Goal: Information Seeking & Learning: Learn about a topic

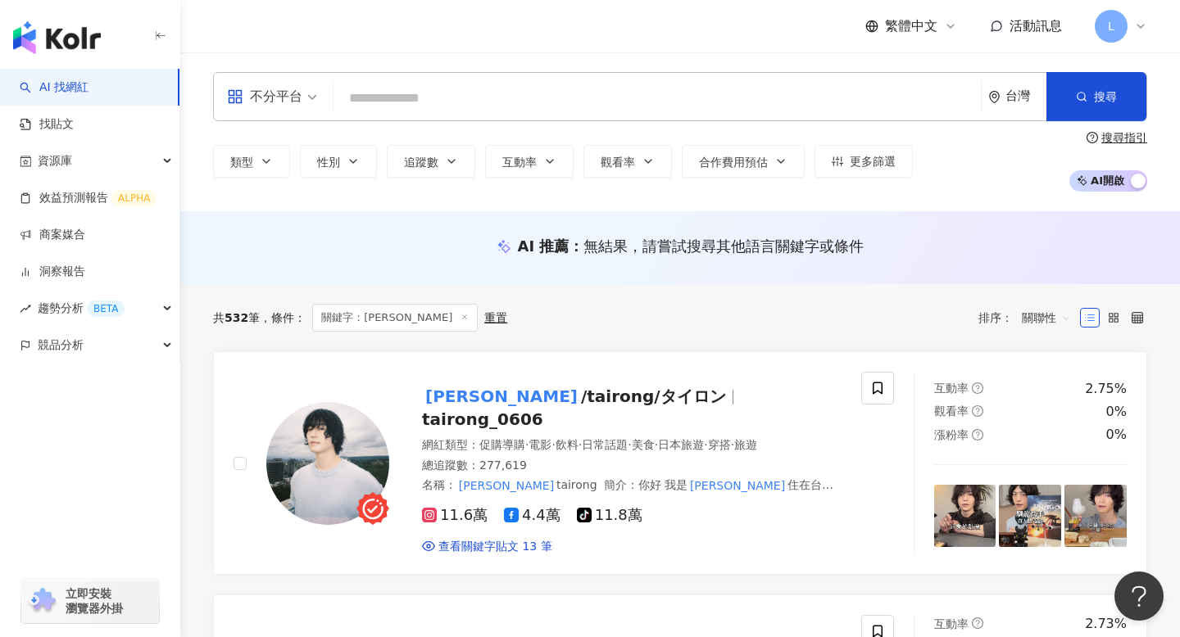
click at [716, 342] on div "共 532 筆 條件 ： 關鍵字：太榮 重置 排序： 關聯性" at bounding box center [680, 317] width 934 height 67
click at [764, 311] on div "共 532 筆 條件 ： 關鍵字：太榮 重置 排序： 關聯性" at bounding box center [680, 318] width 934 height 28
click at [610, 406] on span "[PERSON_NAME] /tairong/タイロン" at bounding box center [581, 397] width 318 height 20
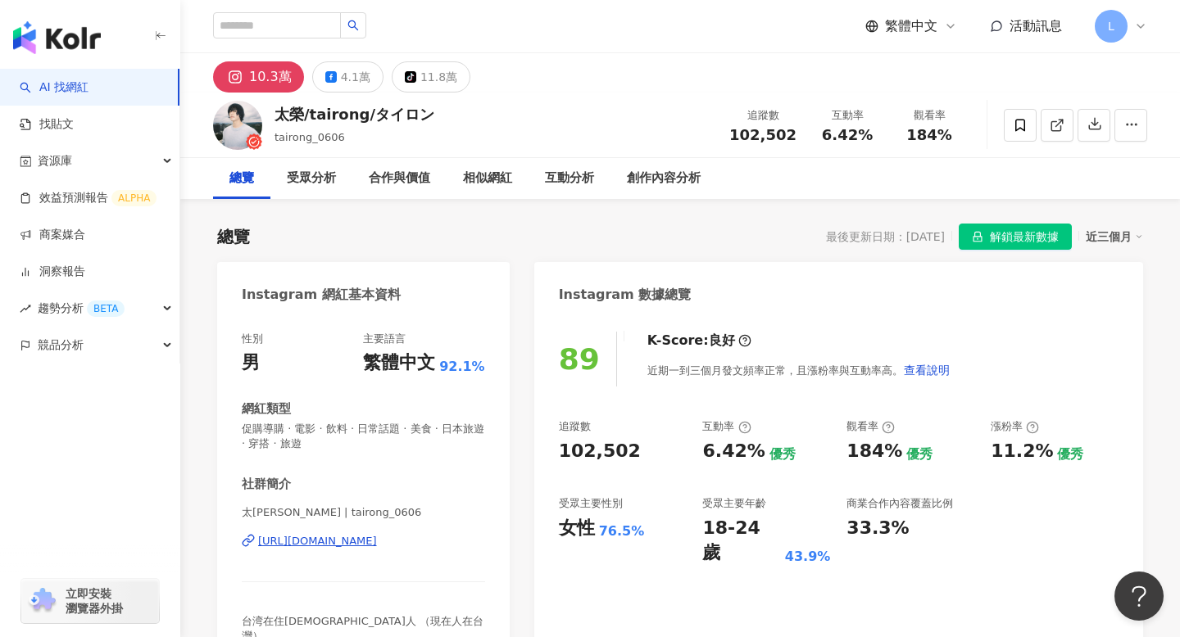
scroll to position [52, 0]
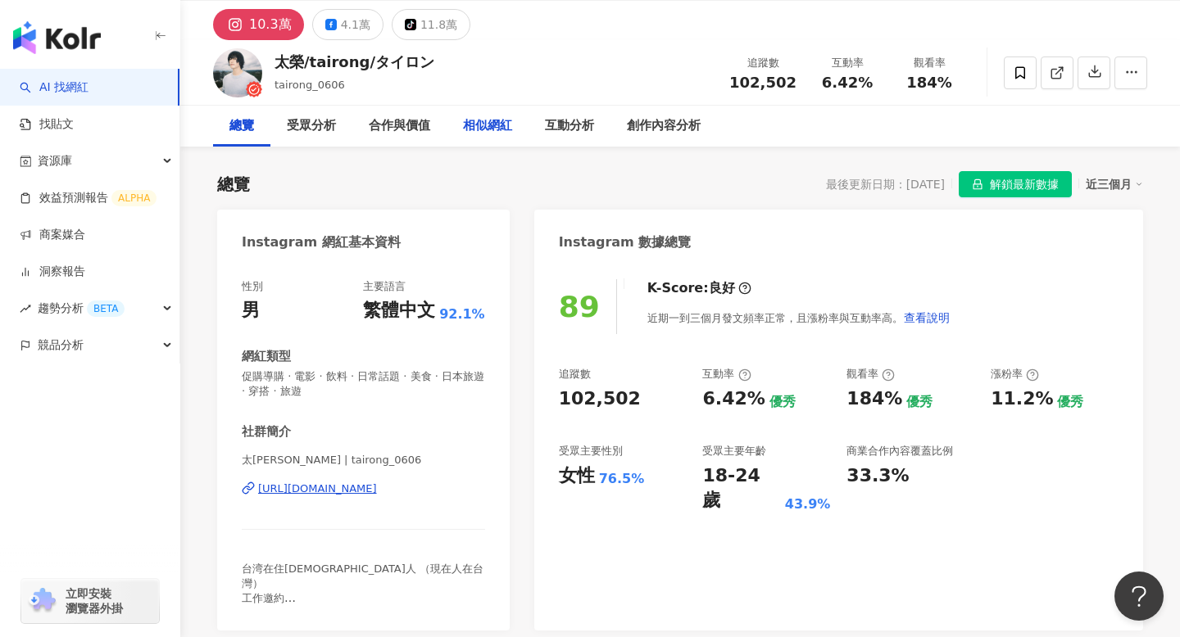
click at [479, 121] on div "相似網紅" at bounding box center [487, 126] width 49 height 20
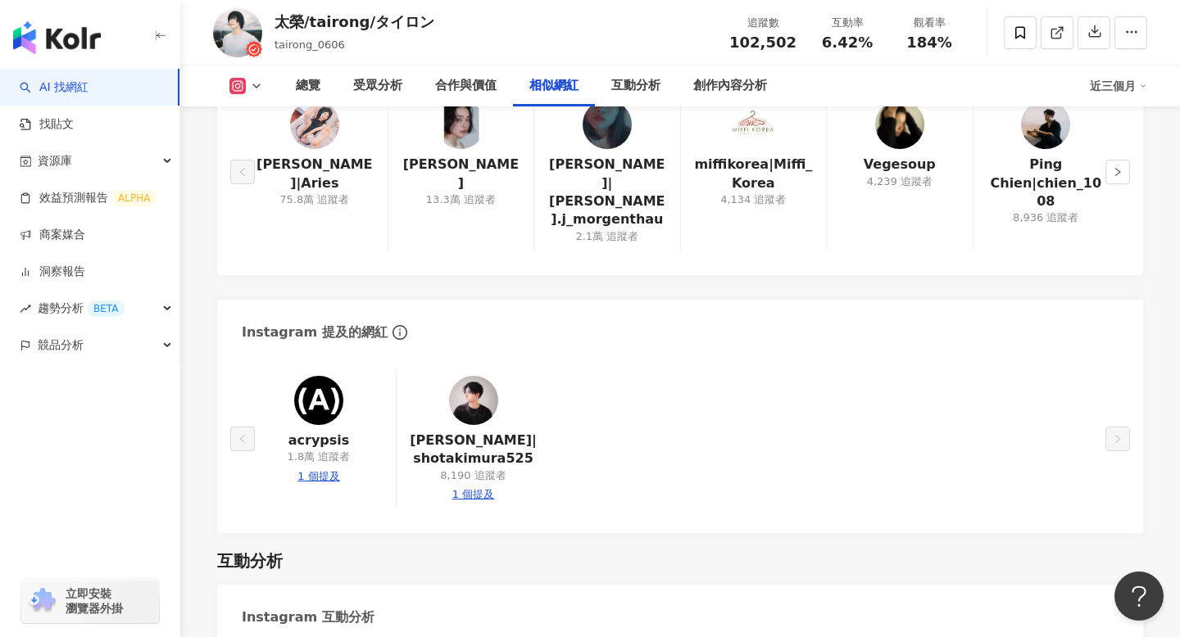
scroll to position [2743, 0]
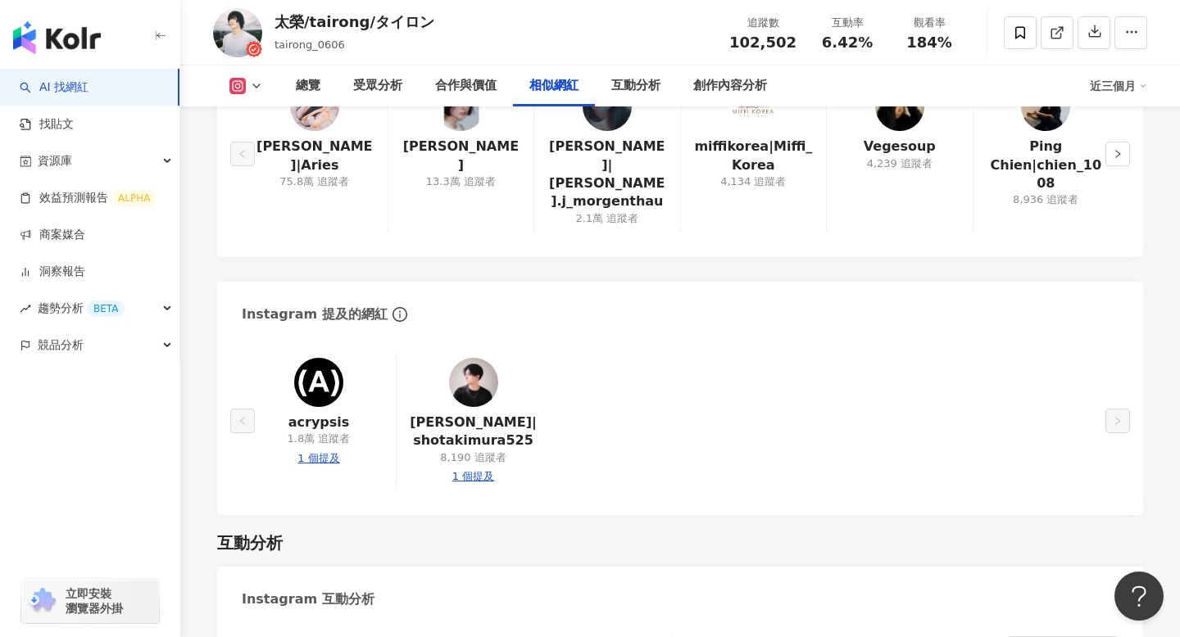
click at [472, 358] on img at bounding box center [473, 382] width 49 height 49
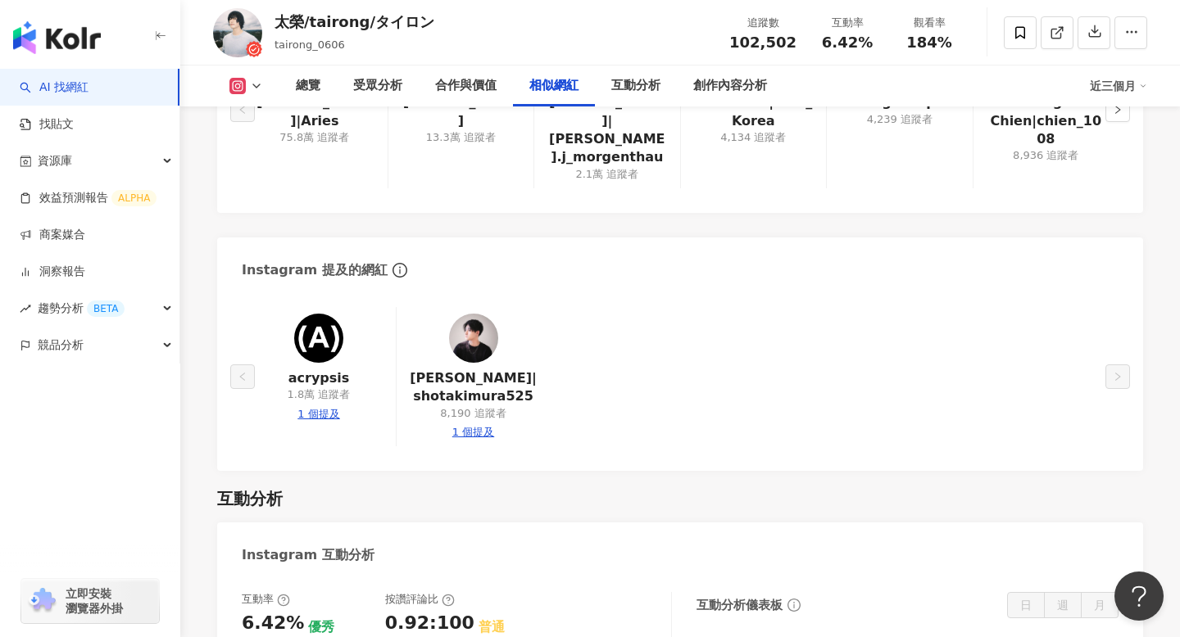
scroll to position [2788, 0]
